Goal: Task Accomplishment & Management: Manage account settings

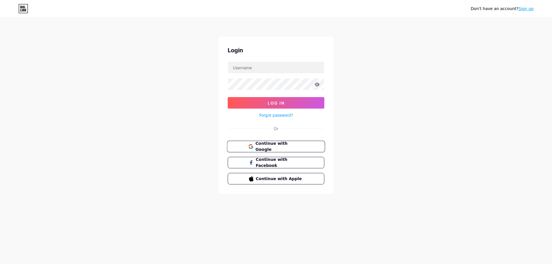
click at [267, 144] on span "Continue with Google" at bounding box center [279, 147] width 48 height 12
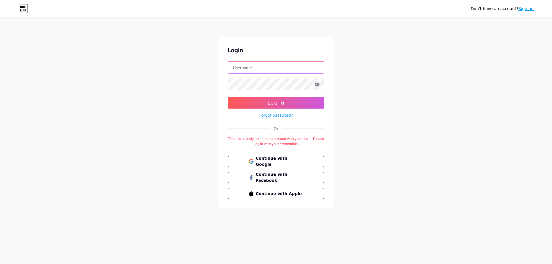
click at [264, 71] on input "text" at bounding box center [276, 68] width 96 height 12
type input "[EMAIL_ADDRESS][DOMAIN_NAME]"
click at [279, 102] on span "Log In" at bounding box center [276, 103] width 17 height 5
